Goal: Task Accomplishment & Management: Use online tool/utility

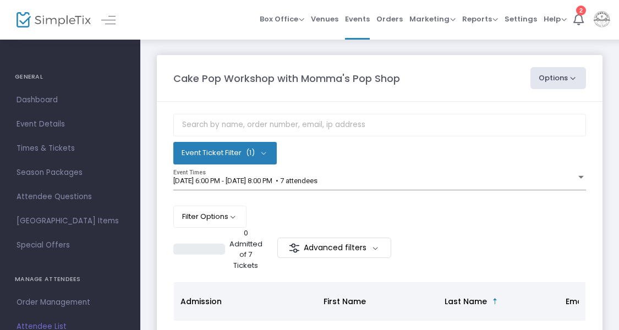
click at [570, 74] on button "Options" at bounding box center [559, 78] width 56 height 22
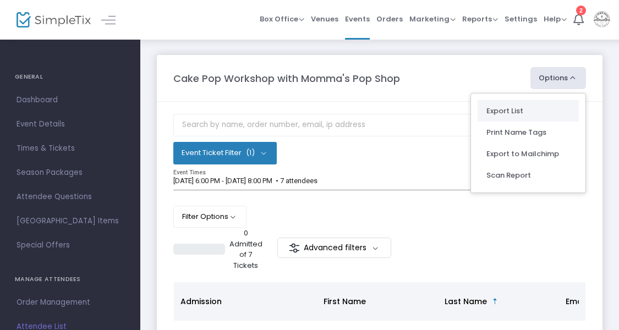
click at [546, 110] on li "Export List" at bounding box center [528, 110] width 101 height 21
radio input "false"
radio input "true"
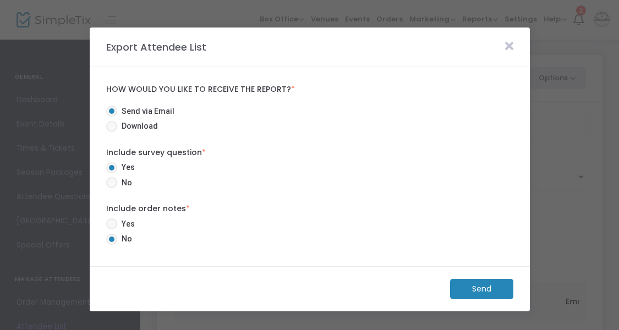
click at [119, 180] on span "No" at bounding box center [124, 183] width 15 height 12
click at [112, 188] on input "No" at bounding box center [111, 188] width 1 height 1
radio input "true"
click at [119, 225] on span "Yes" at bounding box center [126, 225] width 18 height 12
click at [112, 230] on input "Yes" at bounding box center [111, 230] width 1 height 1
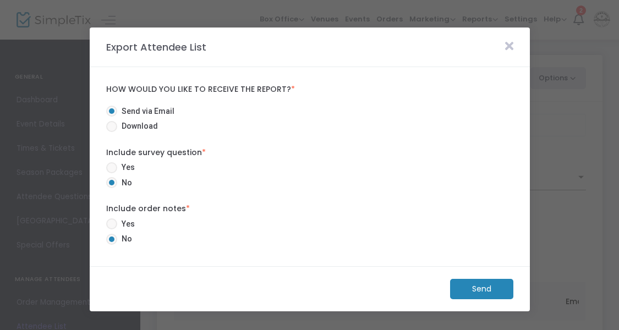
radio input "true"
click at [475, 290] on m-button "Send" at bounding box center [481, 289] width 63 height 20
